Goal: Task Accomplishment & Management: Use online tool/utility

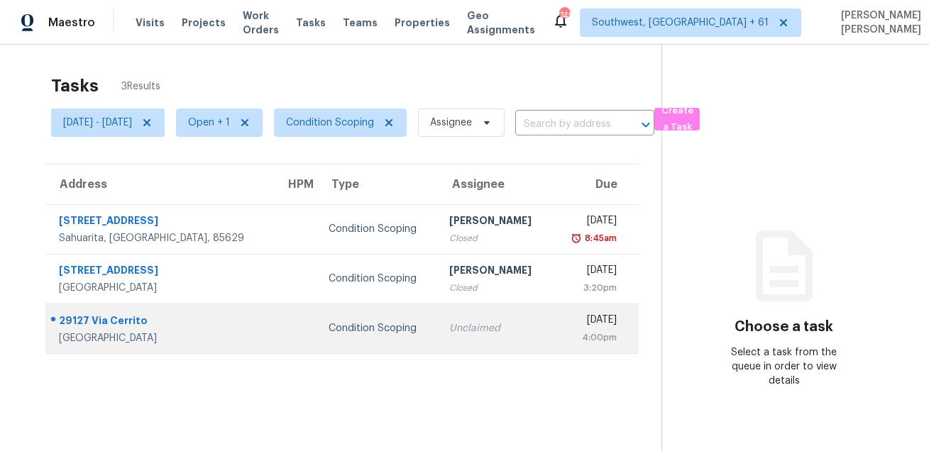
click at [396, 312] on td "Condition Scoping" at bounding box center [377, 329] width 121 height 50
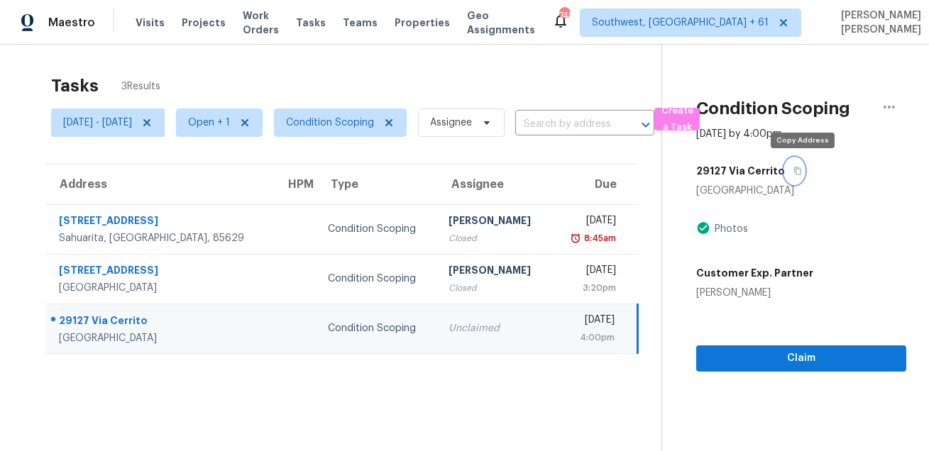
click at [804, 177] on button "button" at bounding box center [794, 171] width 19 height 26
click at [528, 396] on section "Tasks 3 Results Wed, Sep 03 - Wed, Sep 03 Open + 1 Condition Scoping Assignee ​…" at bounding box center [342, 281] width 639 height 429
click at [593, 58] on div "Tasks 3 Results Wed, Sep 03 - Wed, Sep 03 Open + 1 Condition Scoping Assignee ​…" at bounding box center [464, 270] width 929 height 451
click at [471, 62] on div "Tasks 3 Results Wed, Sep 03 - Wed, Sep 03 Open + 1 Condition Scoping Assignee ​…" at bounding box center [464, 270] width 929 height 451
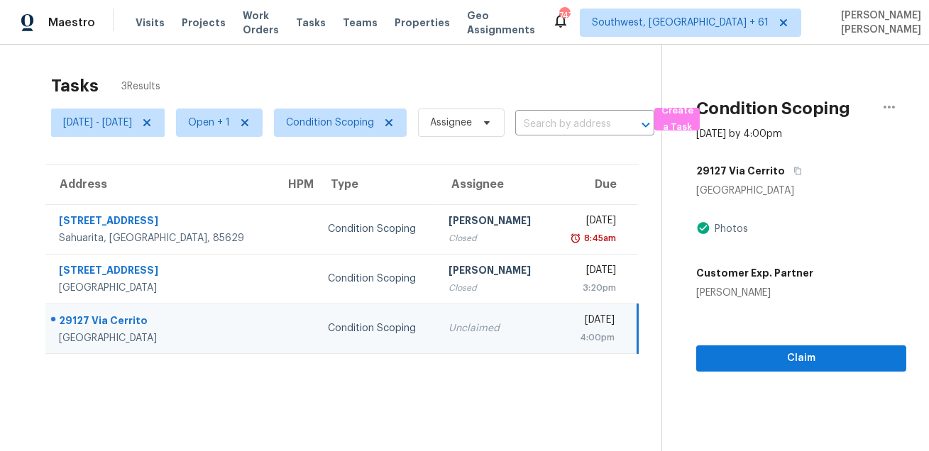
click at [215, 60] on div "Tasks 3 Results Wed, Sep 03 - Wed, Sep 03 Open + 1 Condition Scoping Assignee ​…" at bounding box center [464, 270] width 929 height 451
click at [37, 55] on div "Tasks 3 Results Wed, Sep 03 - Wed, Sep 03 Open + 1 Condition Scoping Assignee ​…" at bounding box center [464, 270] width 929 height 451
click at [383, 84] on div "Tasks 3 Results" at bounding box center [356, 85] width 610 height 37
click at [781, 362] on span "Claim" at bounding box center [801, 359] width 187 height 18
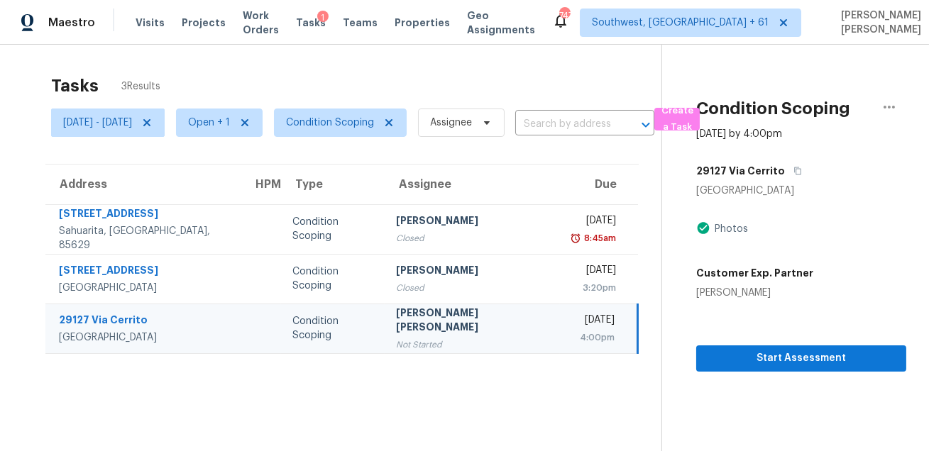
click at [524, 85] on div "Tasks 3 Results" at bounding box center [356, 85] width 610 height 37
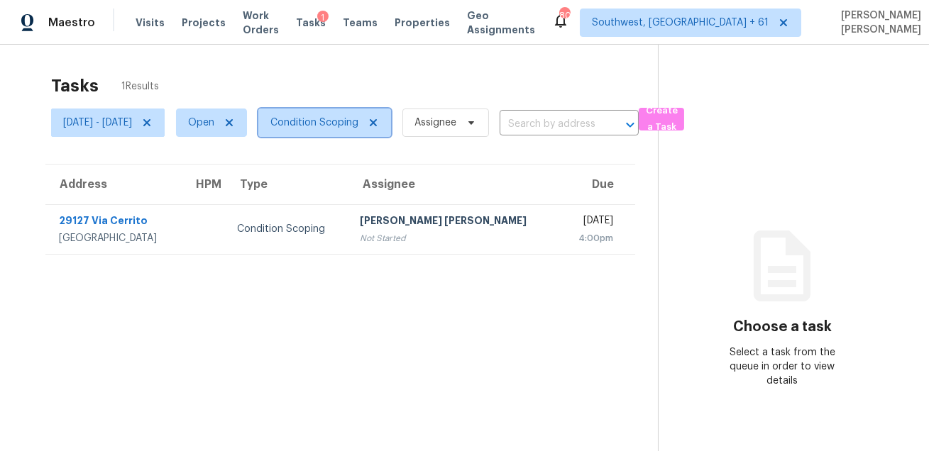
click at [358, 124] on span "Condition Scoping" at bounding box center [314, 123] width 88 height 14
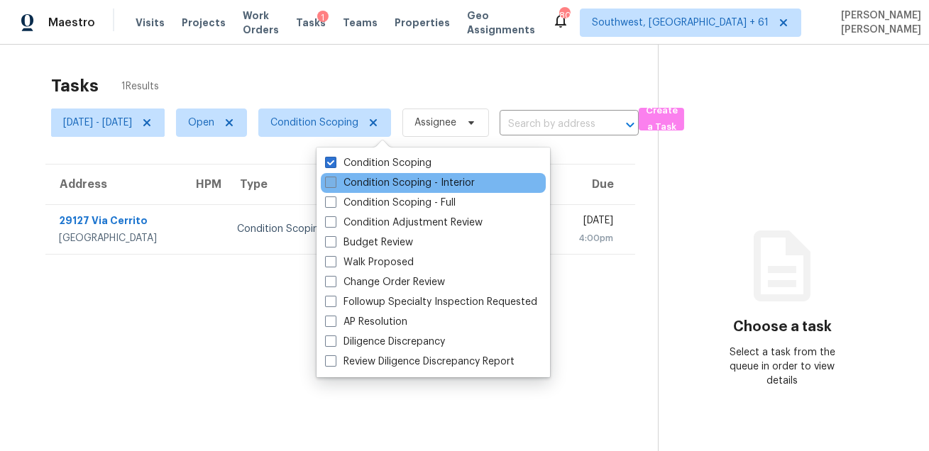
click at [363, 188] on label "Condition Scoping - Interior" at bounding box center [400, 183] width 150 height 14
click at [334, 185] on input "Condition Scoping - Interior" at bounding box center [329, 180] width 9 height 9
checkbox input "true"
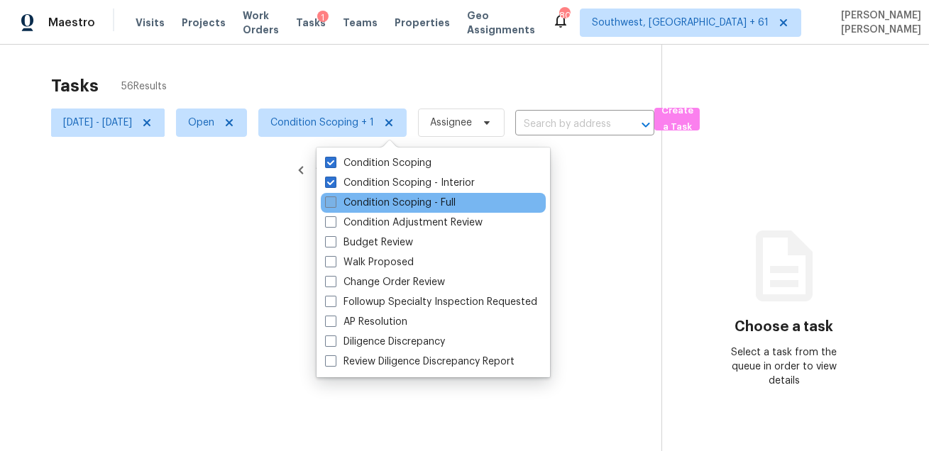
click at [351, 201] on label "Condition Scoping - Full" at bounding box center [390, 203] width 131 height 14
click at [334, 201] on input "Condition Scoping - Full" at bounding box center [329, 200] width 9 height 9
checkbox input "true"
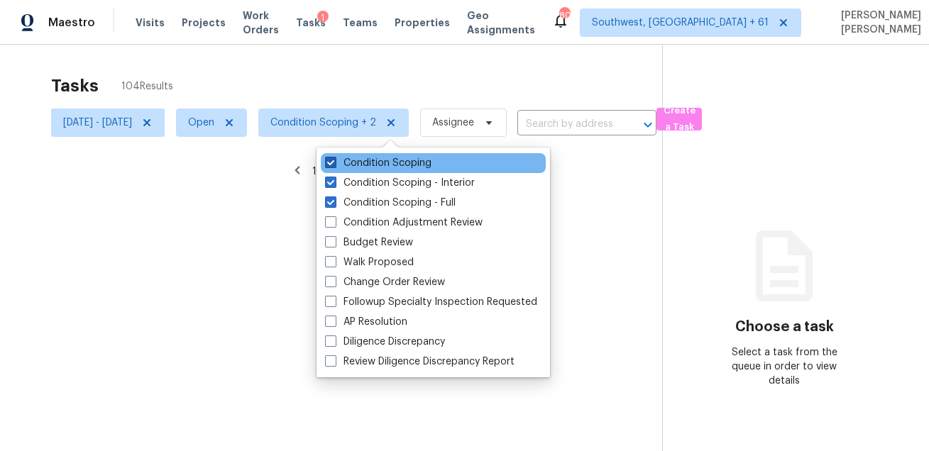
click at [333, 164] on span at bounding box center [330, 162] width 11 height 11
click at [333, 164] on input "Condition Scoping" at bounding box center [329, 160] width 9 height 9
checkbox input "false"
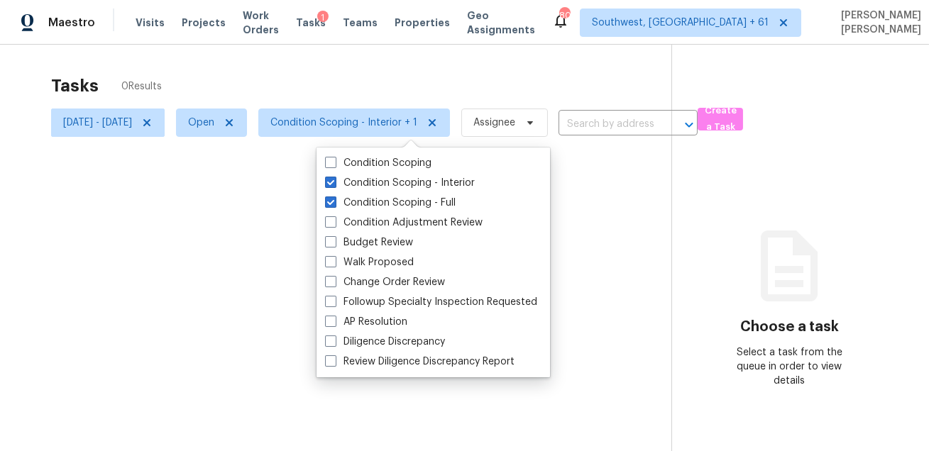
click at [356, 92] on div at bounding box center [464, 225] width 929 height 451
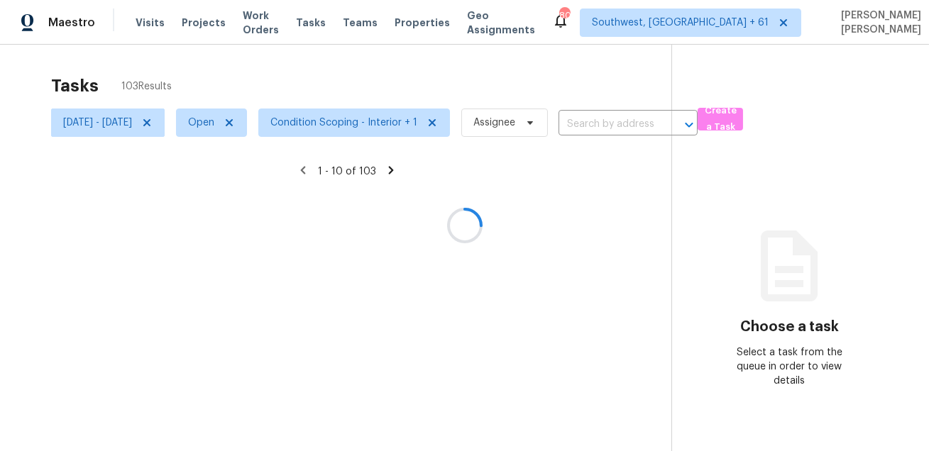
click at [434, 87] on div at bounding box center [464, 225] width 929 height 451
click at [554, 73] on div "Tasks 103 Results" at bounding box center [361, 85] width 620 height 37
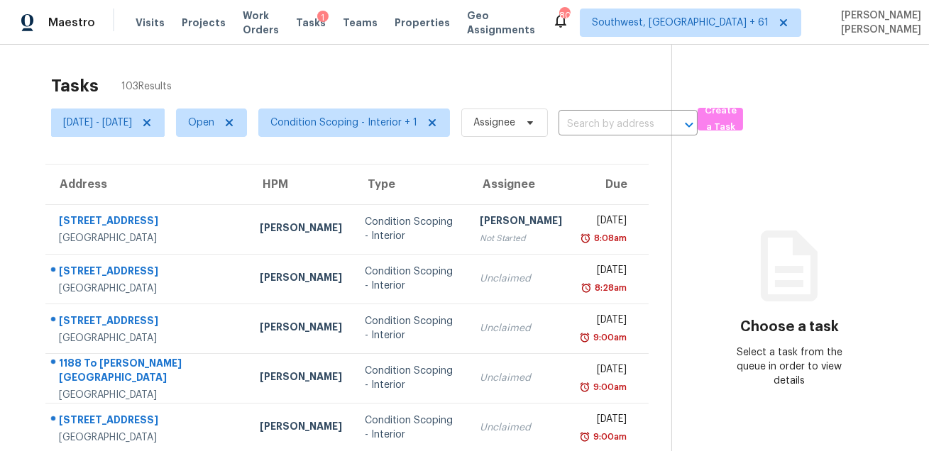
click at [183, 50] on div "Tasks 103 Results Wed, Sep 03 - Wed, Sep 03 Open Condition Scoping - Interior +…" at bounding box center [464, 392] width 929 height 695
click at [368, 126] on span "Condition Scoping - Interior + 1" at bounding box center [343, 123] width 147 height 14
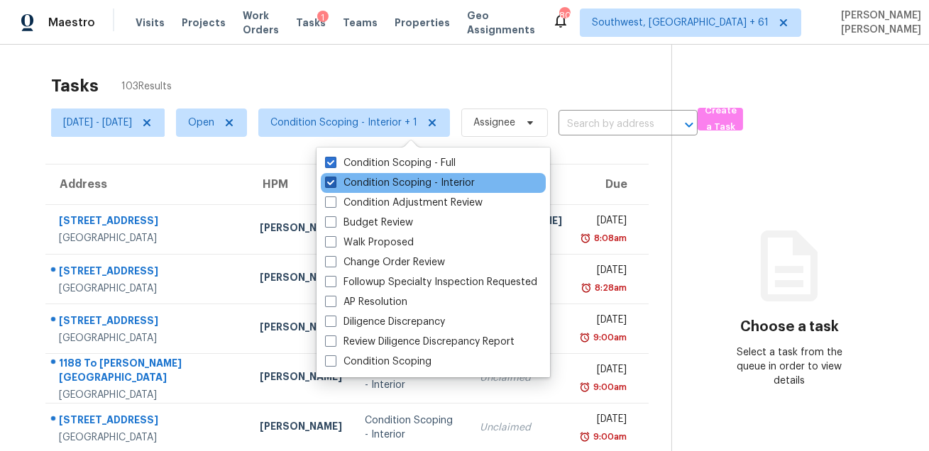
click at [370, 183] on label "Condition Scoping - Interior" at bounding box center [400, 183] width 150 height 14
click at [334, 183] on input "Condition Scoping - Interior" at bounding box center [329, 180] width 9 height 9
checkbox input "false"
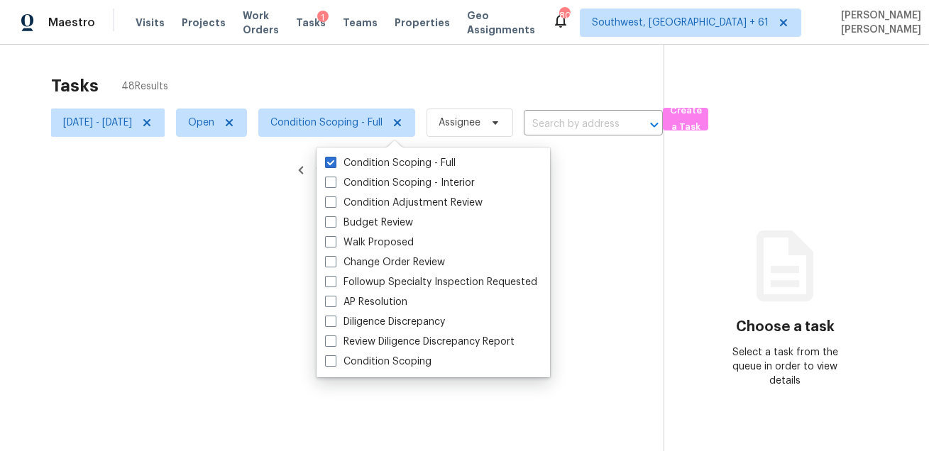
click at [392, 80] on div at bounding box center [464, 225] width 929 height 451
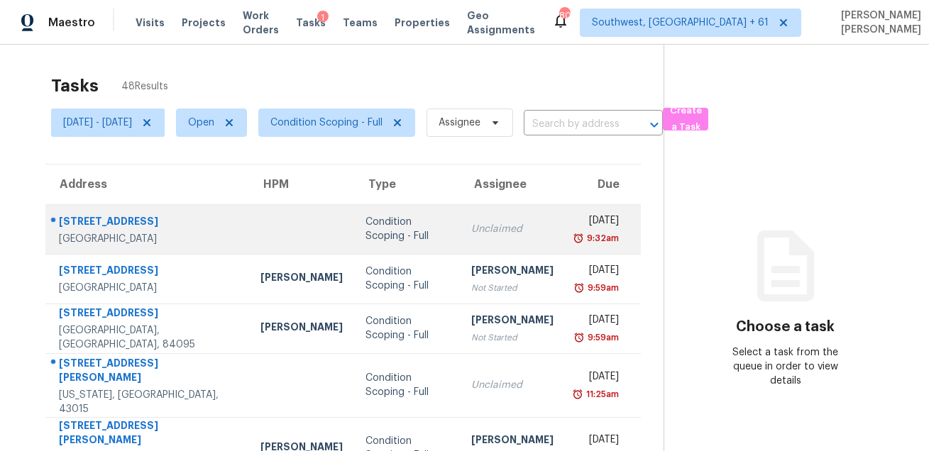
click at [119, 215] on div "[STREET_ADDRESS]" at bounding box center [148, 223] width 179 height 18
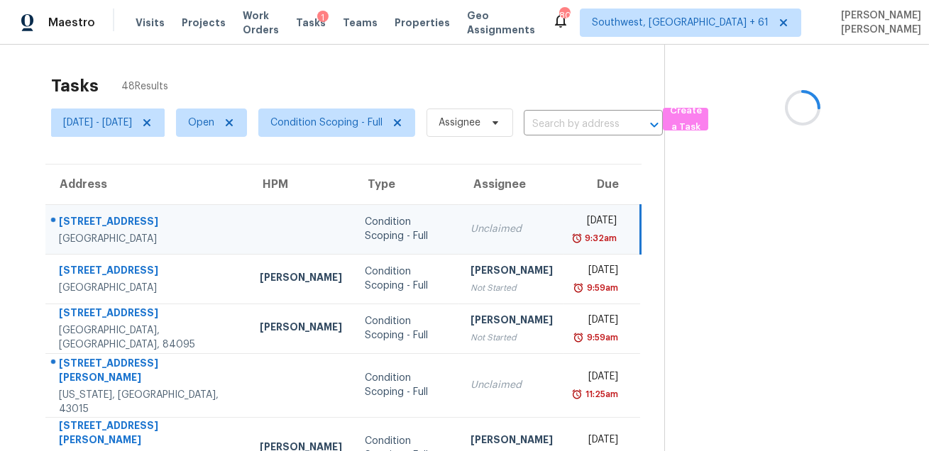
click at [119, 215] on div "[STREET_ADDRESS]" at bounding box center [148, 223] width 178 height 18
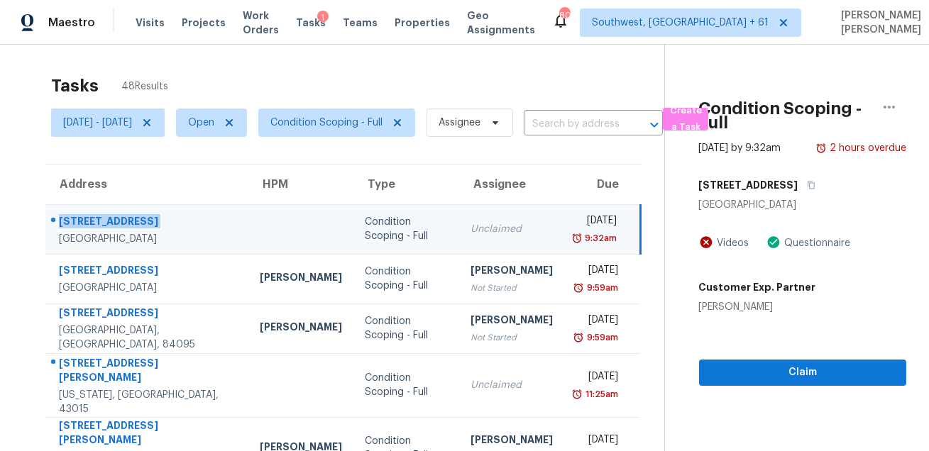
copy div "[STREET_ADDRESS]"
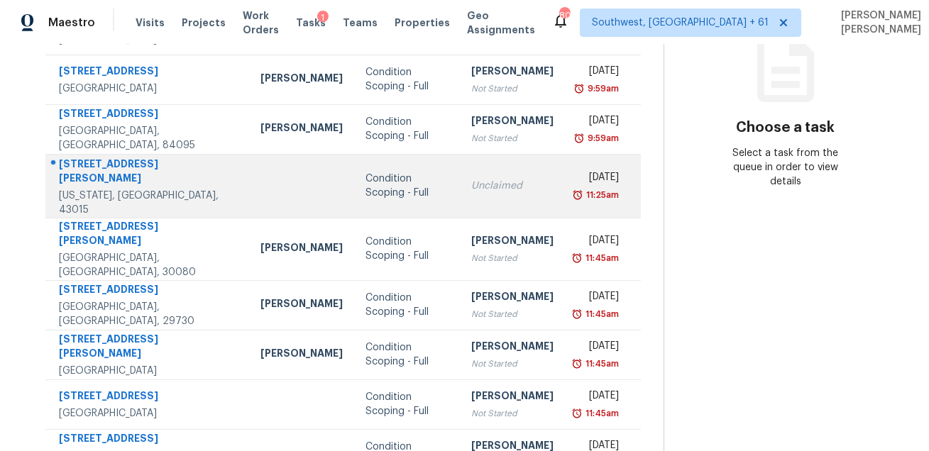
scroll to position [206, 0]
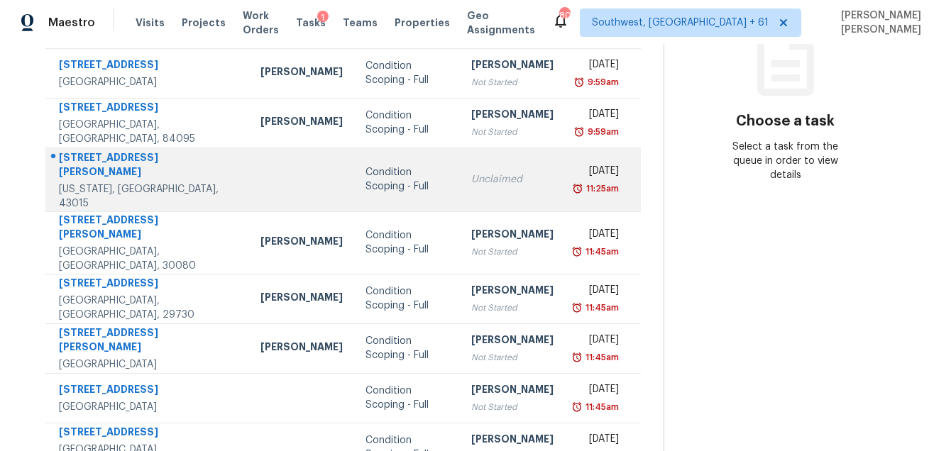
click at [122, 162] on div "[STREET_ADDRESS][PERSON_NAME]" at bounding box center [148, 166] width 179 height 32
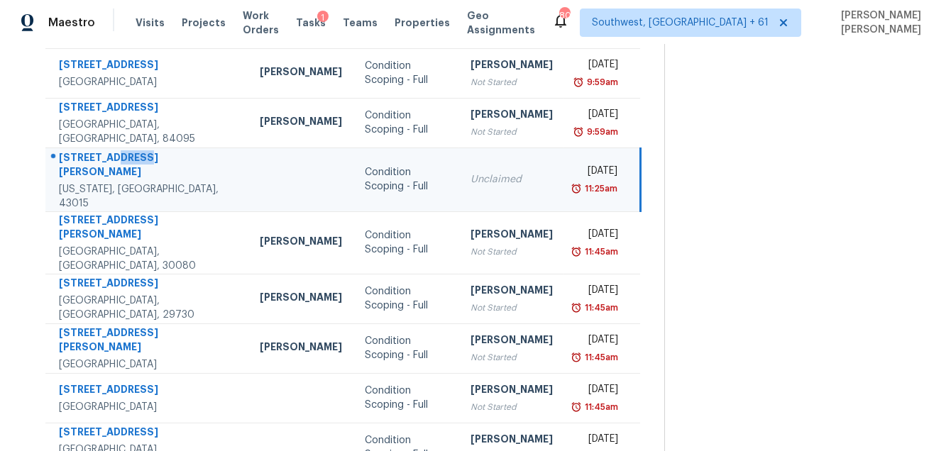
click at [122, 162] on div "[STREET_ADDRESS][PERSON_NAME]" at bounding box center [148, 166] width 178 height 32
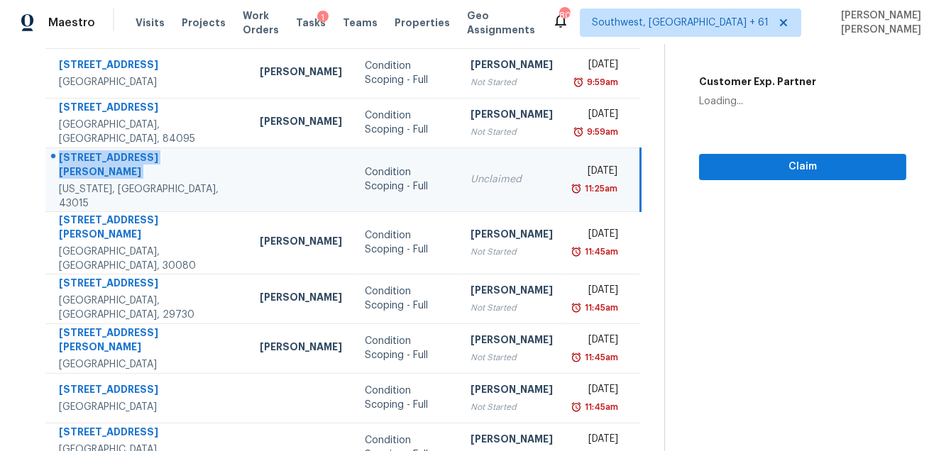
copy div "[STREET_ADDRESS][PERSON_NAME]"
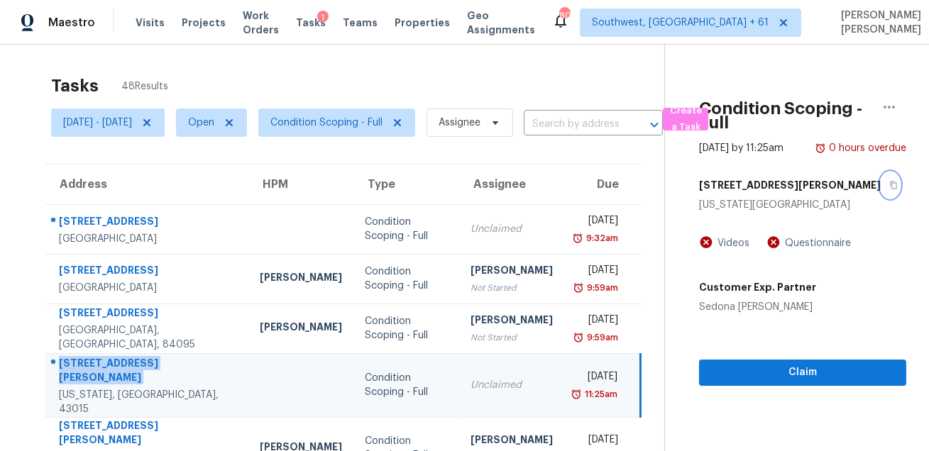
click at [889, 189] on icon "button" at bounding box center [893, 185] width 9 height 9
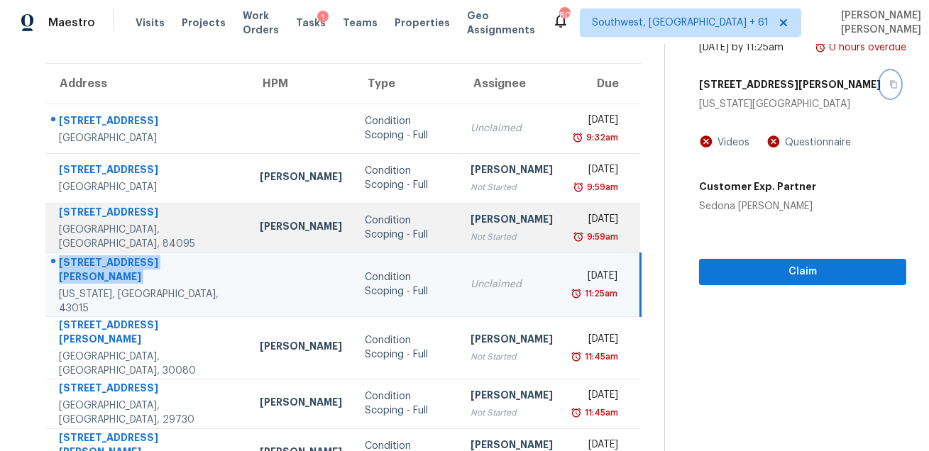
scroll to position [287, 0]
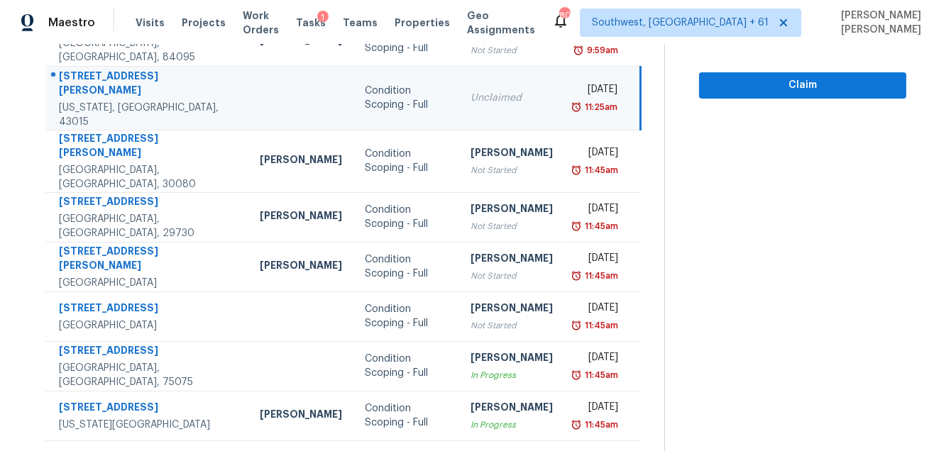
click at [387, 451] on icon at bounding box center [385, 459] width 13 height 13
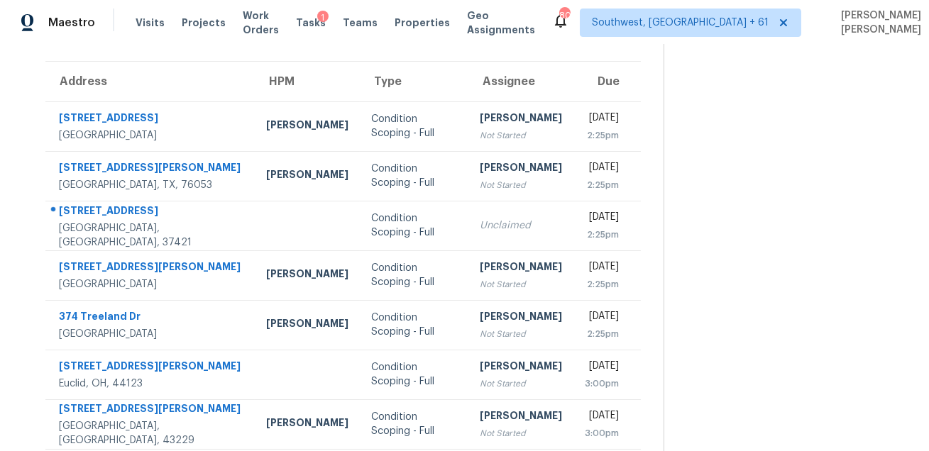
scroll to position [103, 0]
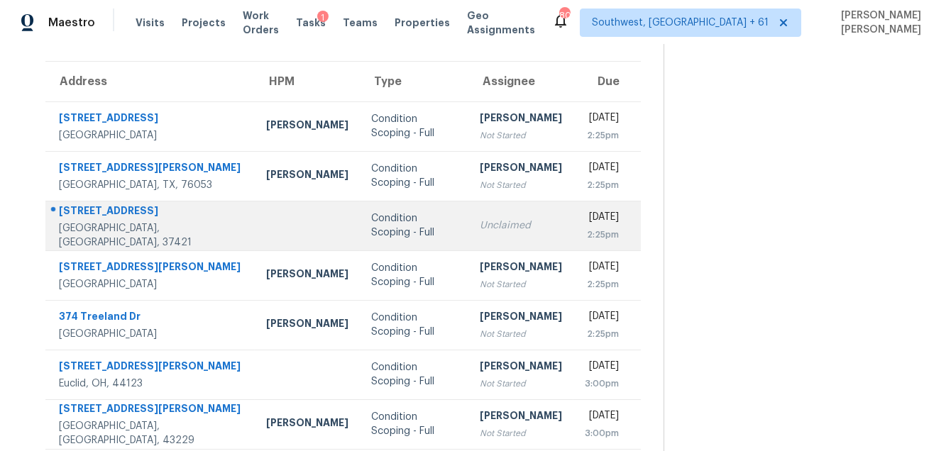
click at [138, 213] on div "[STREET_ADDRESS]" at bounding box center [151, 213] width 185 height 18
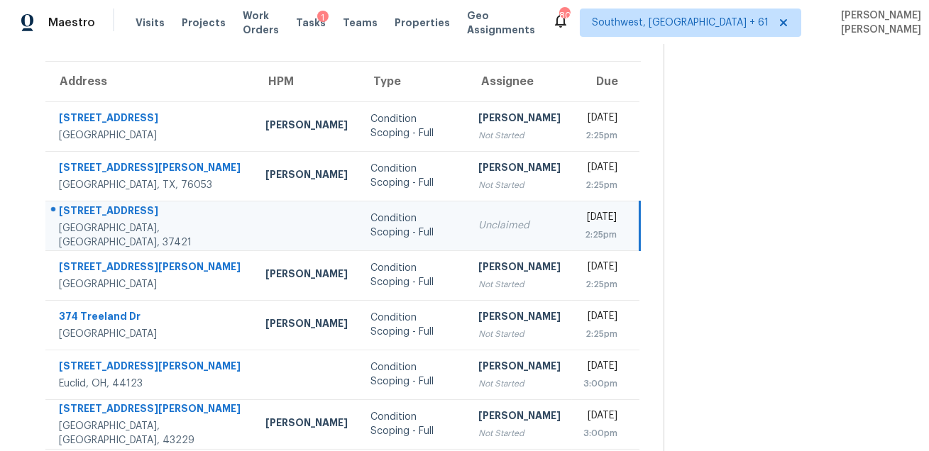
click at [138, 213] on div "[STREET_ADDRESS]" at bounding box center [151, 213] width 184 height 18
copy div "[STREET_ADDRESS]"
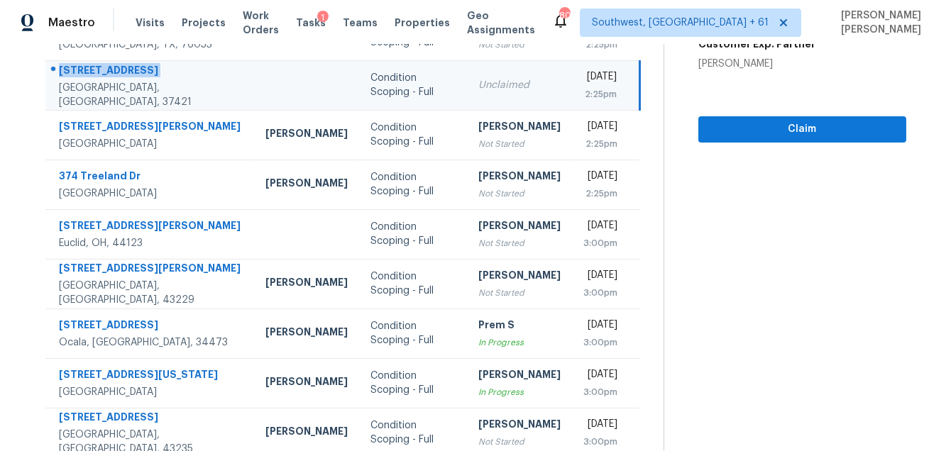
scroll to position [287, 0]
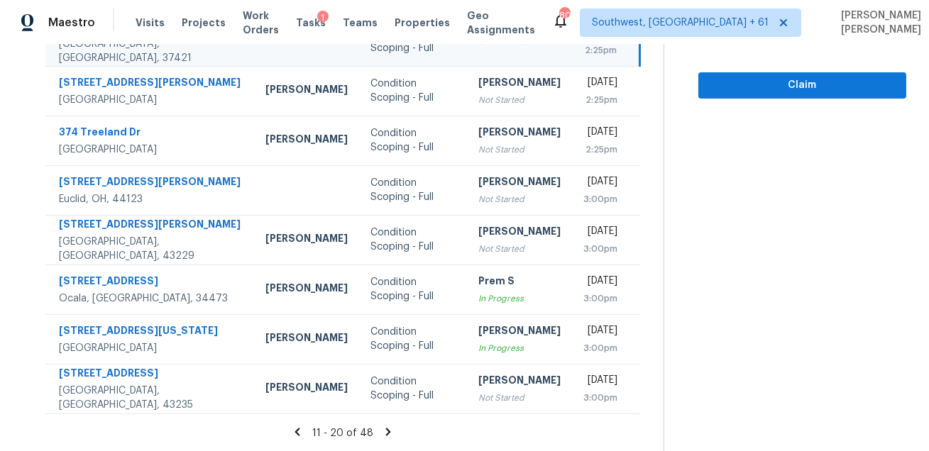
click at [393, 427] on icon at bounding box center [388, 432] width 13 height 13
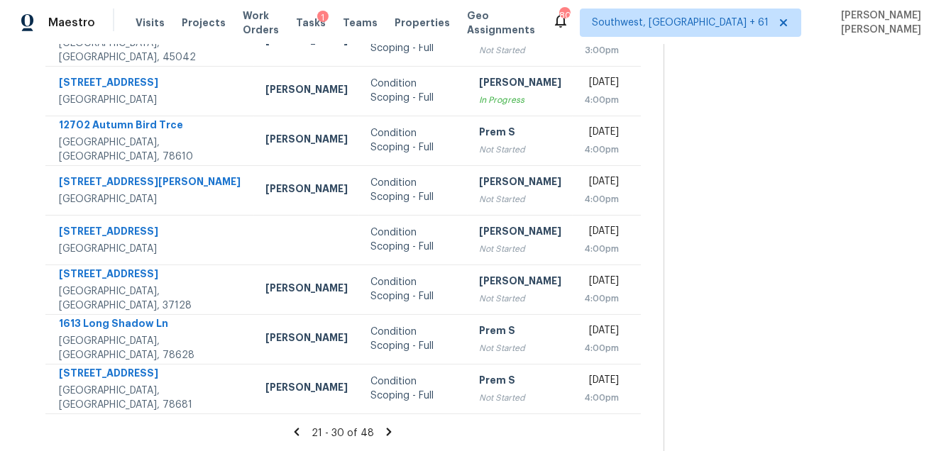
click at [389, 431] on icon at bounding box center [389, 432] width 13 height 13
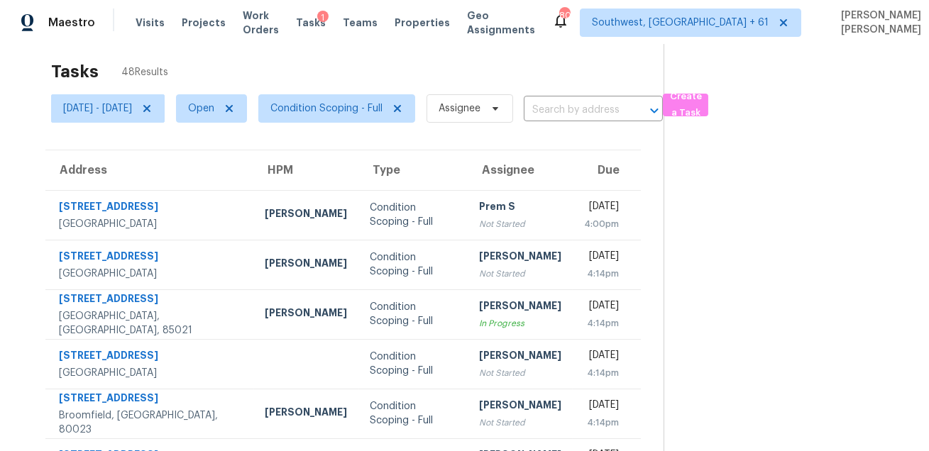
scroll to position [0, 0]
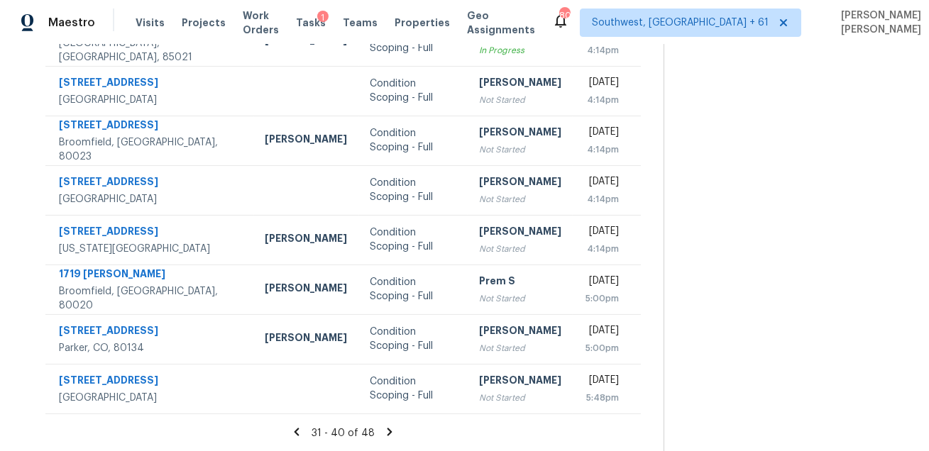
click at [396, 434] on icon at bounding box center [389, 432] width 13 height 13
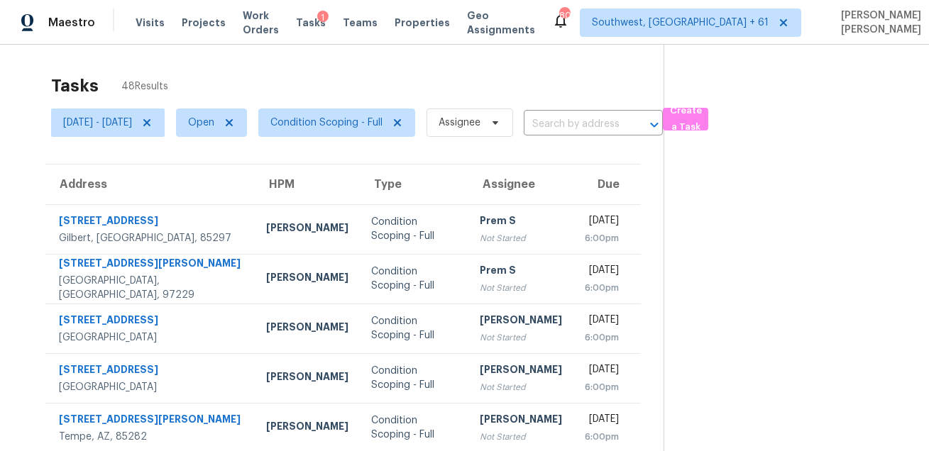
scroll to position [188, 0]
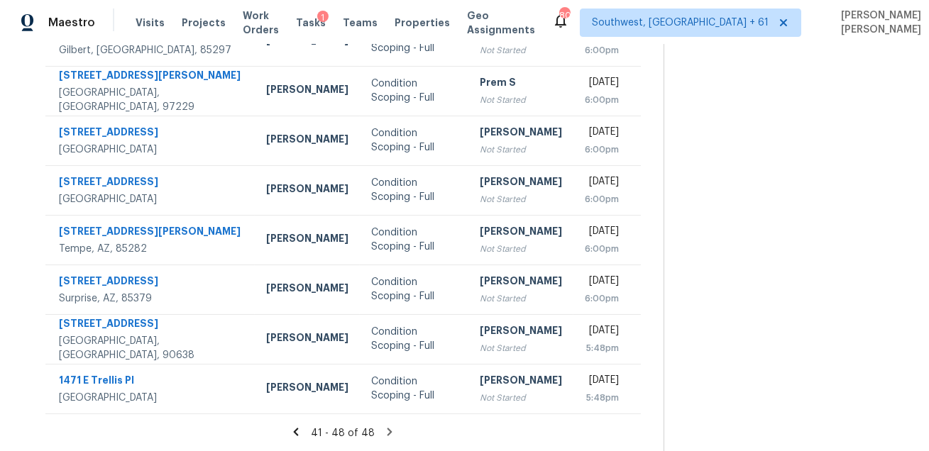
click at [395, 433] on icon at bounding box center [389, 432] width 13 height 13
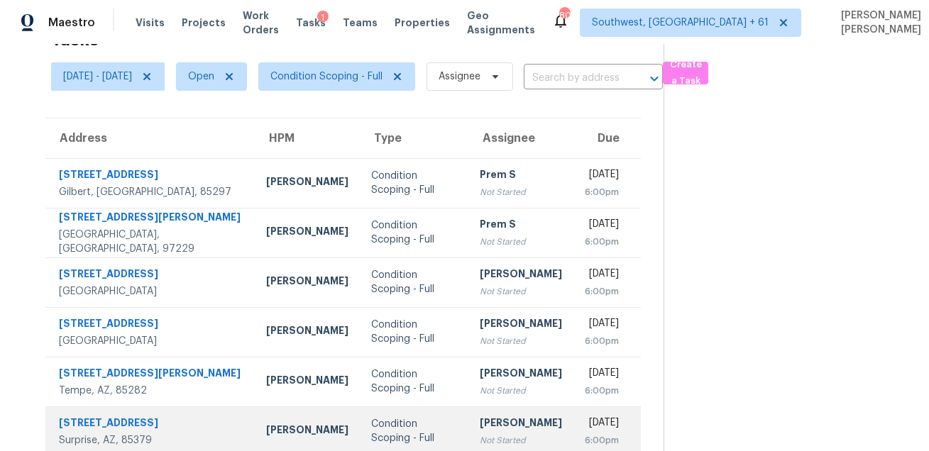
scroll to position [0, 0]
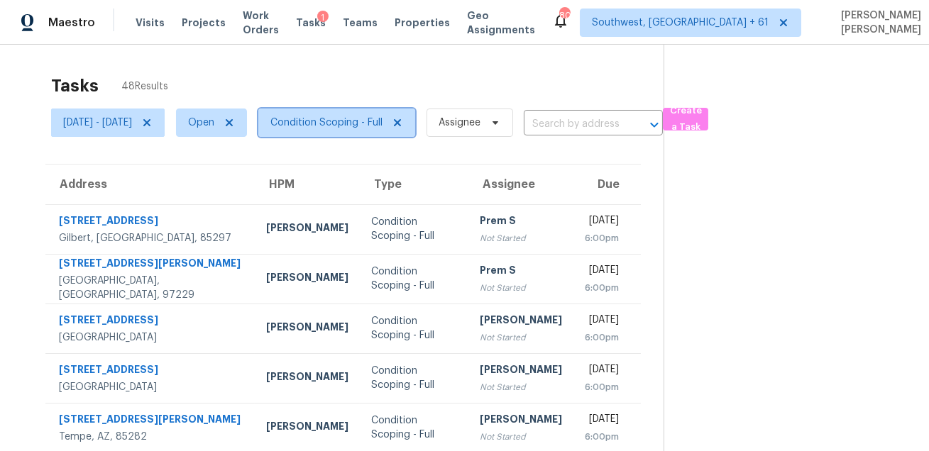
click at [360, 130] on span "Condition Scoping - Full" at bounding box center [336, 123] width 157 height 28
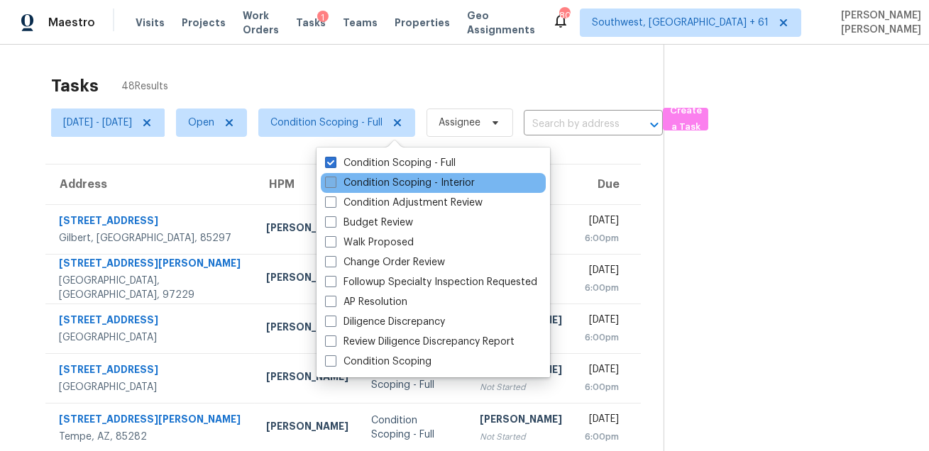
click at [355, 182] on label "Condition Scoping - Interior" at bounding box center [400, 183] width 150 height 14
click at [334, 182] on input "Condition Scoping - Interior" at bounding box center [329, 180] width 9 height 9
checkbox input "true"
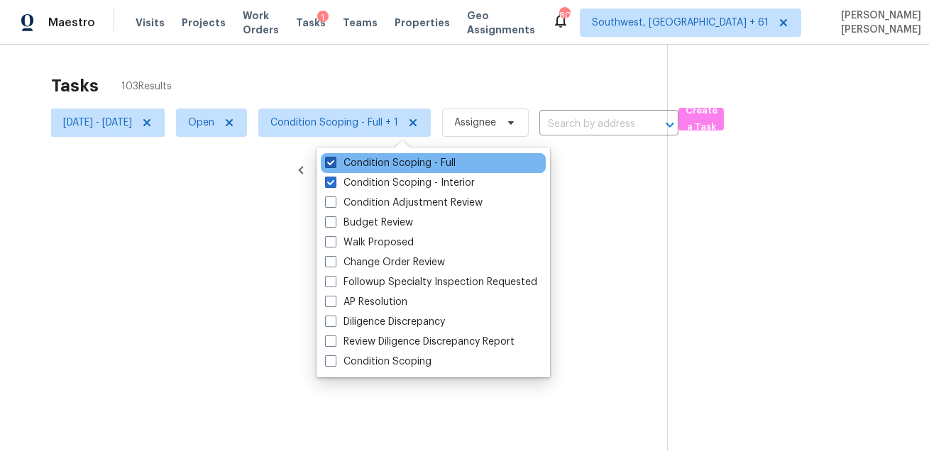
click at [364, 163] on label "Condition Scoping - Full" at bounding box center [390, 163] width 131 height 14
click at [334, 163] on input "Condition Scoping - Full" at bounding box center [329, 160] width 9 height 9
checkbox input "false"
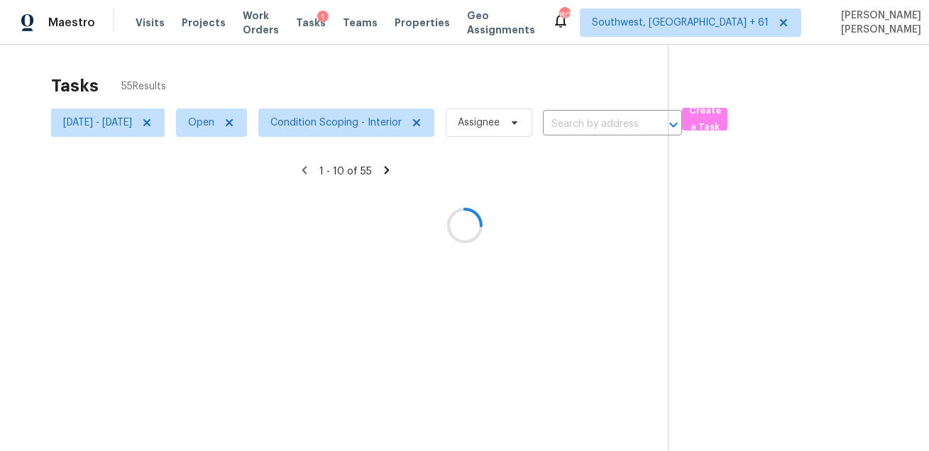
click at [397, 97] on div at bounding box center [464, 225] width 929 height 451
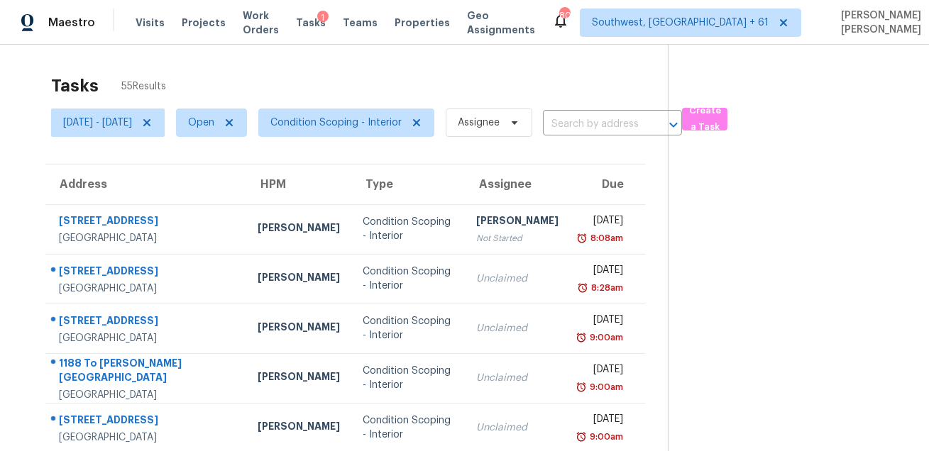
click at [478, 82] on div "Tasks 55 Results" at bounding box center [359, 85] width 617 height 37
click at [562, 73] on div "Tasks 55 Results" at bounding box center [359, 85] width 617 height 37
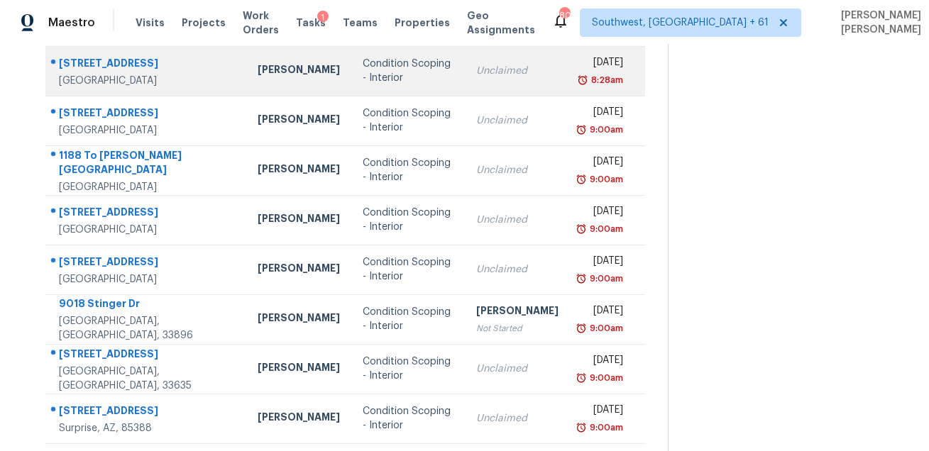
scroll to position [287, 0]
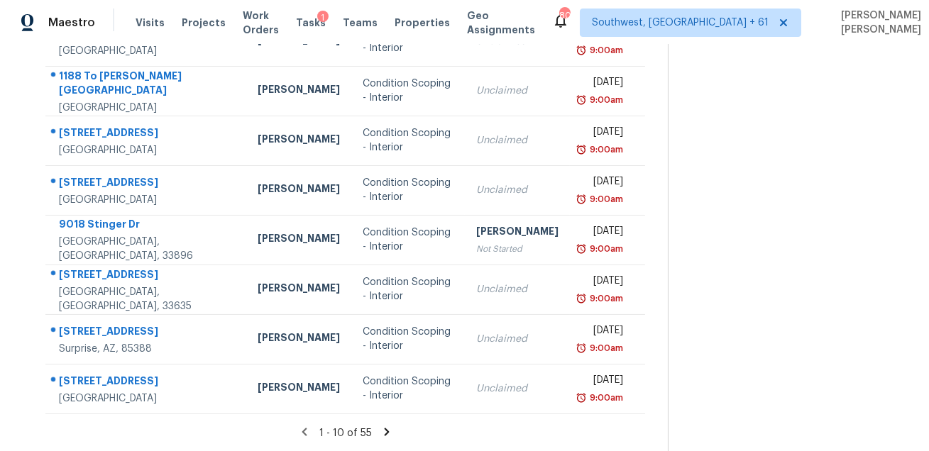
click at [389, 433] on icon at bounding box center [386, 432] width 5 height 8
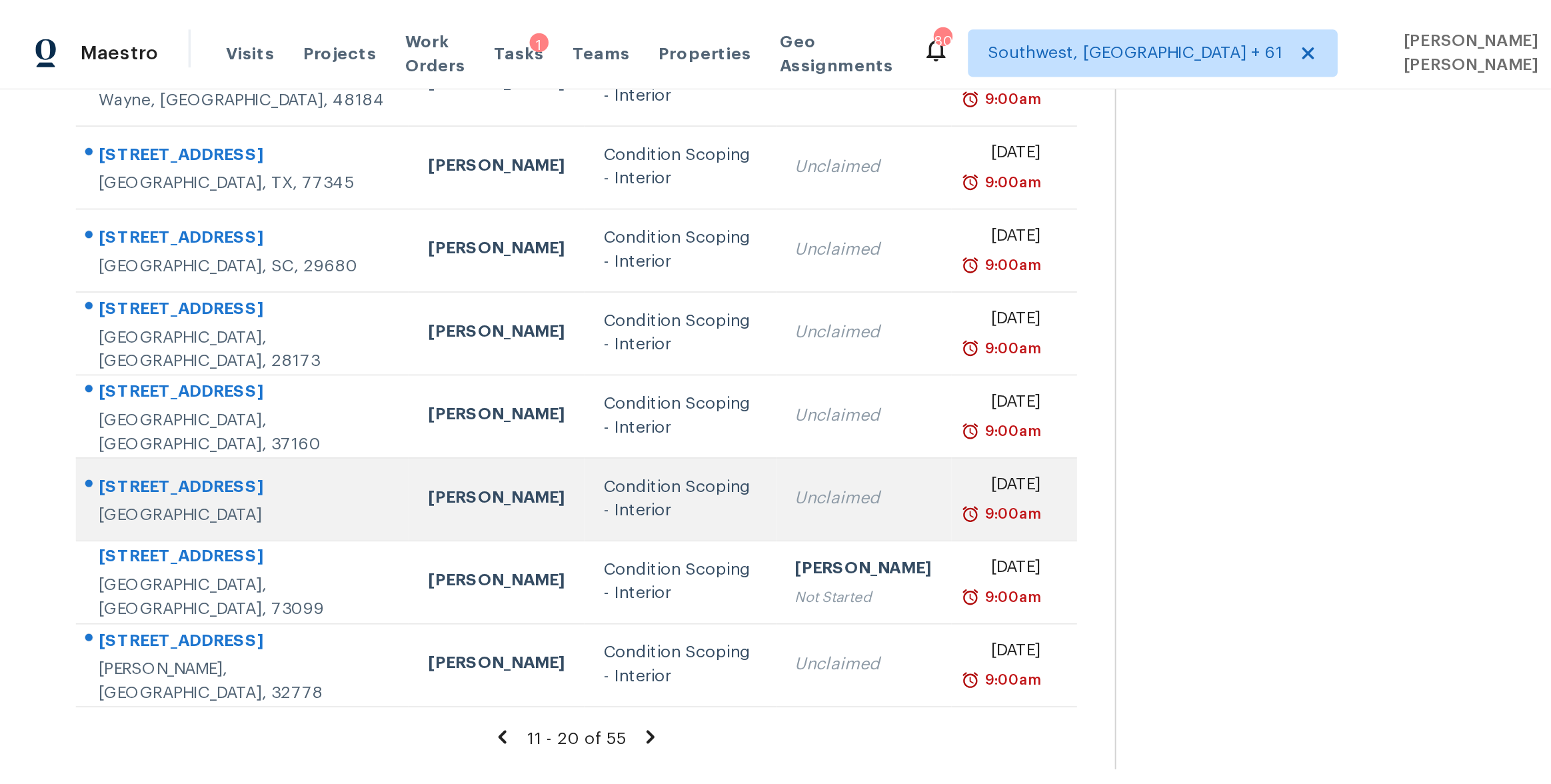
scroll to position [0, 0]
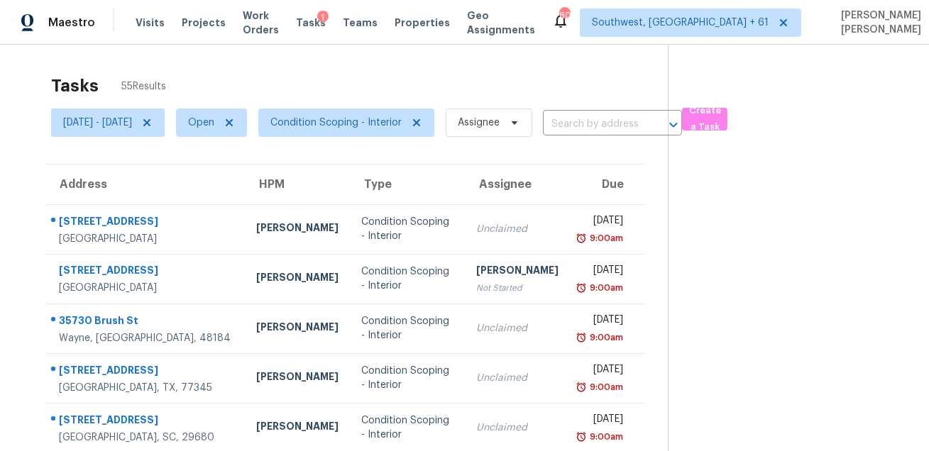
click at [512, 91] on div "Tasks 55 Results" at bounding box center [359, 85] width 617 height 37
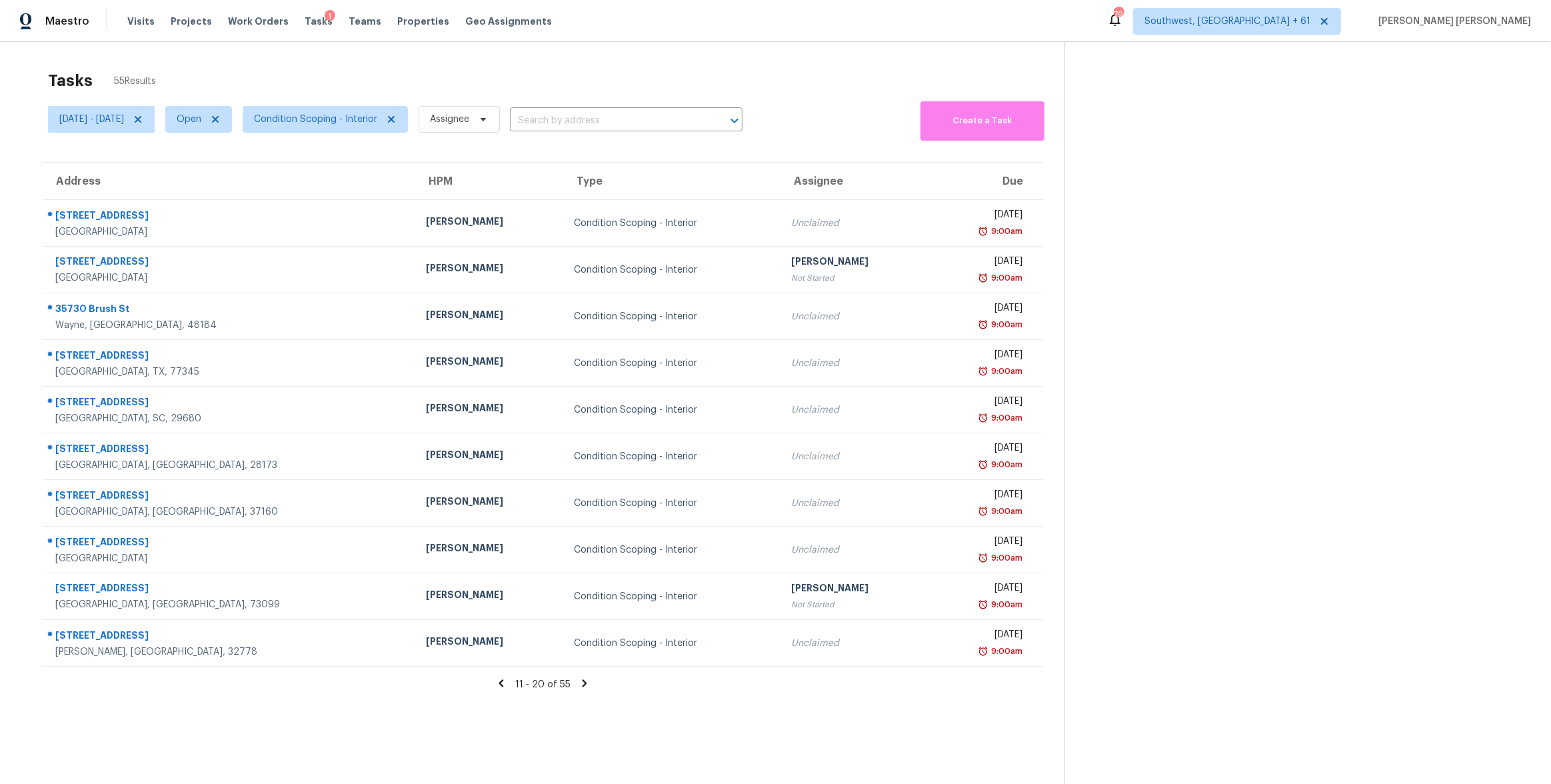
click at [872, 42] on div "Tasks 55 Results [DATE] - [DATE] Open Condition Scoping - Interior Assignee ​ C…" at bounding box center [775, 434] width 1551 height 784
click at [622, 83] on div "Tasks 55 Results" at bounding box center [556, 80] width 1016 height 35
click at [366, 115] on span "Condition Scoping - Interior" at bounding box center [315, 119] width 123 height 13
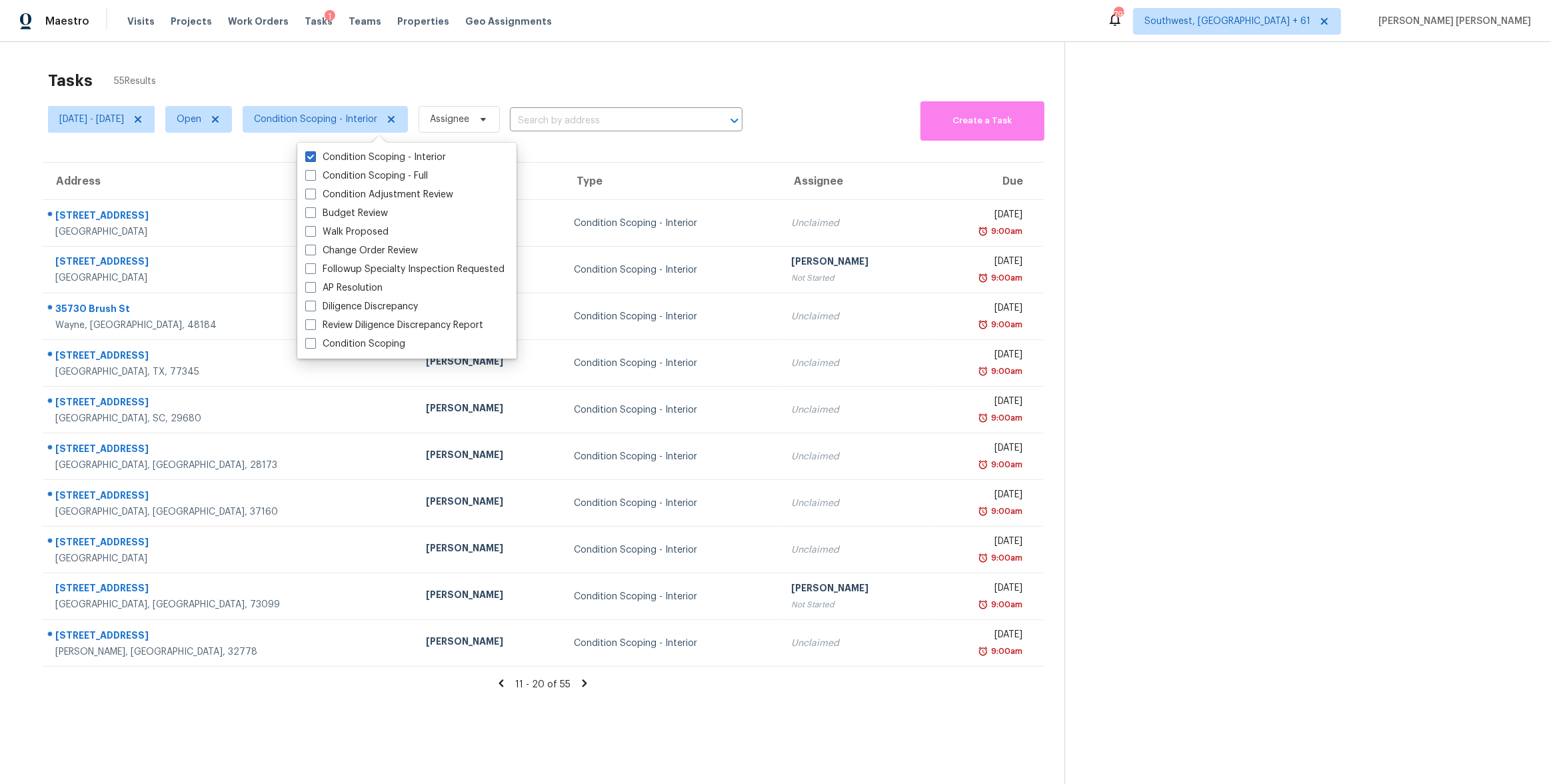
click at [352, 355] on div "Condition Scoping - Interior Condition Scoping - Full Condition Adjustment Revi…" at bounding box center [407, 251] width 219 height 216
click at [357, 344] on label "Condition Scoping" at bounding box center [355, 344] width 100 height 13
click at [314, 344] on input "Condition Scoping" at bounding box center [309, 341] width 8 height 8
checkbox input "true"
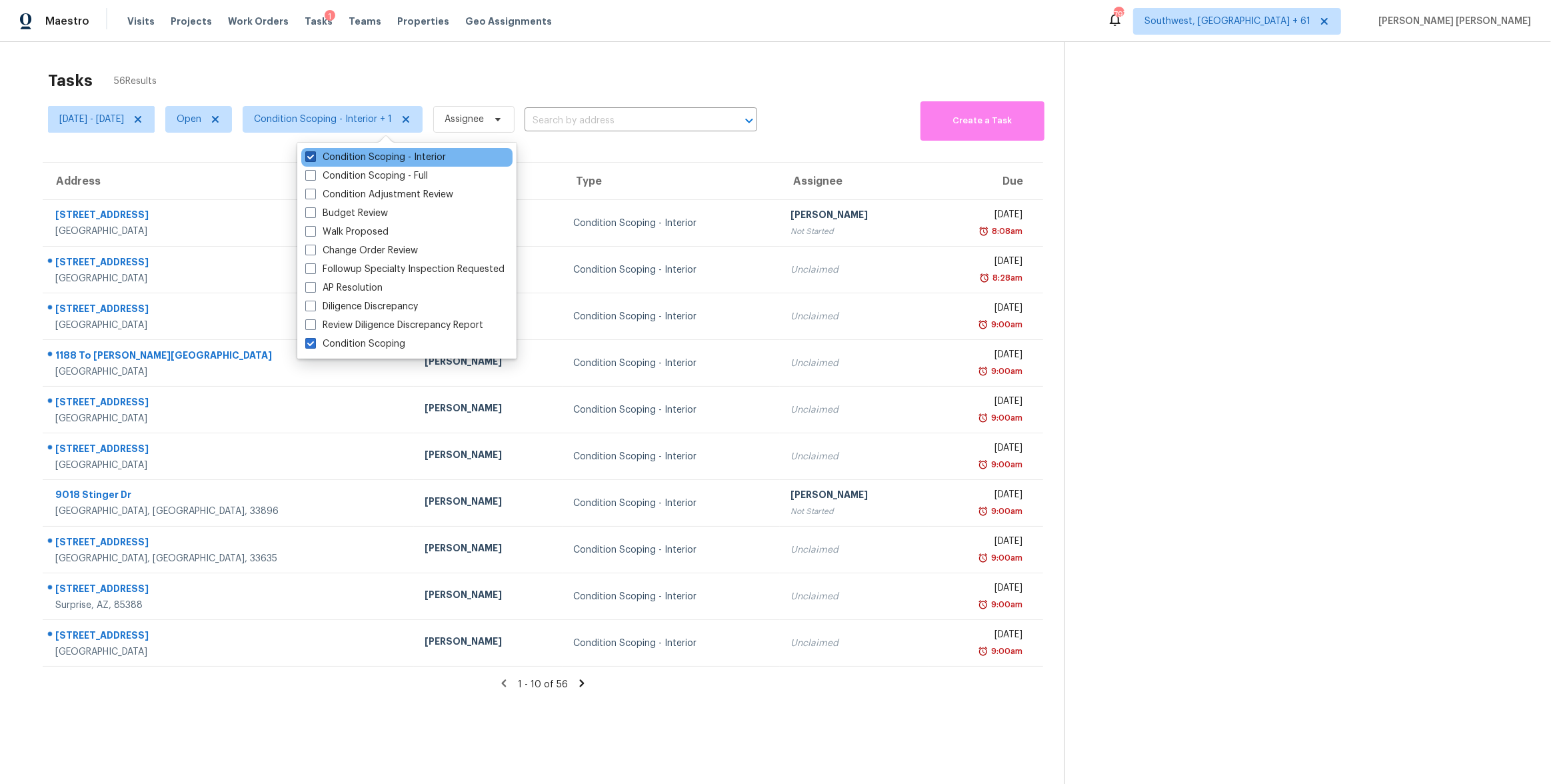
click at [335, 160] on label "Condition Scoping - Interior" at bounding box center [376, 157] width 141 height 13
click at [314, 160] on input "Condition Scoping - Interior" at bounding box center [309, 154] width 8 height 8
checkbox input "false"
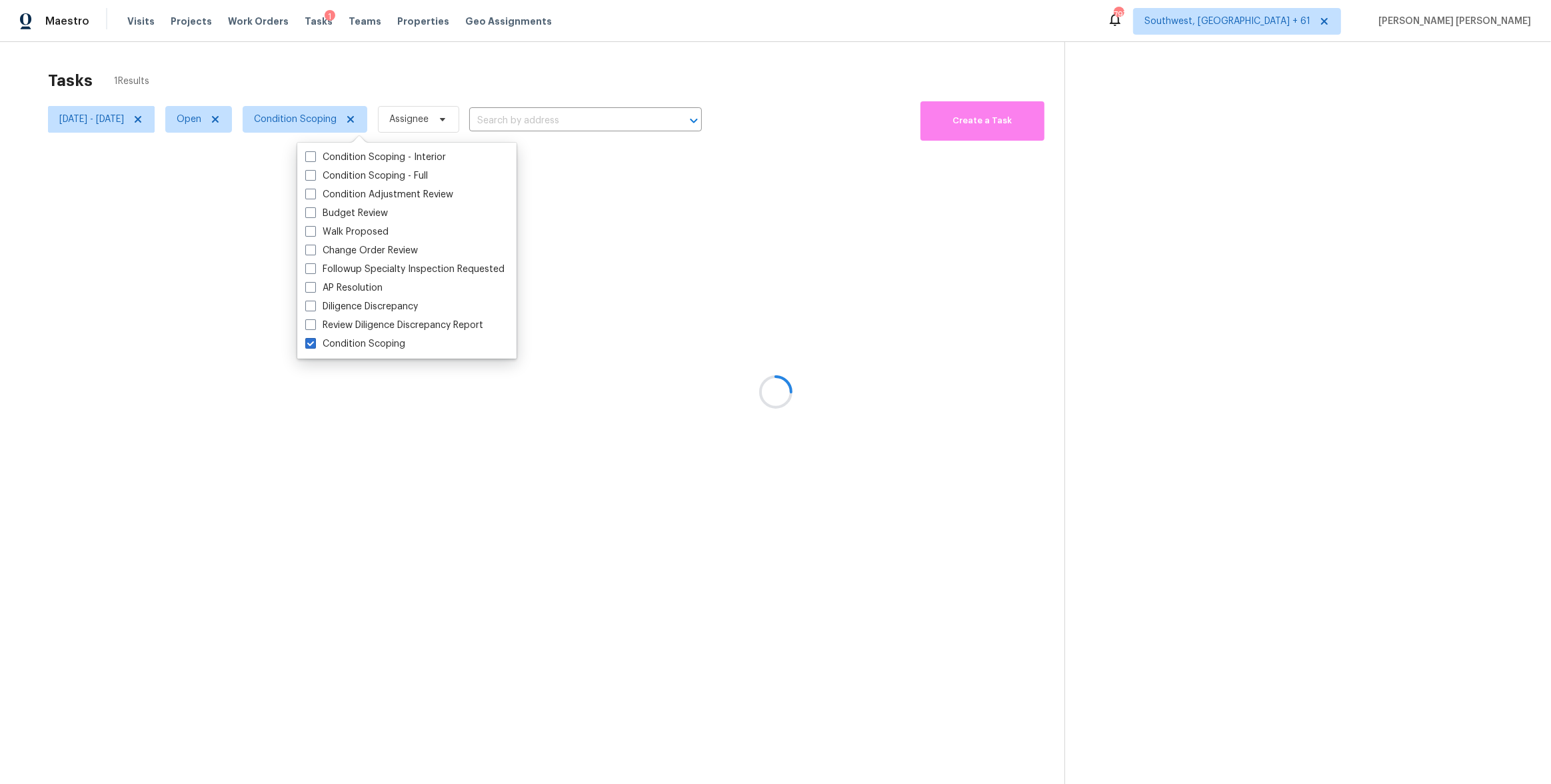
click at [484, 62] on div at bounding box center [775, 392] width 1551 height 784
